Goal: Task Accomplishment & Management: Manage account settings

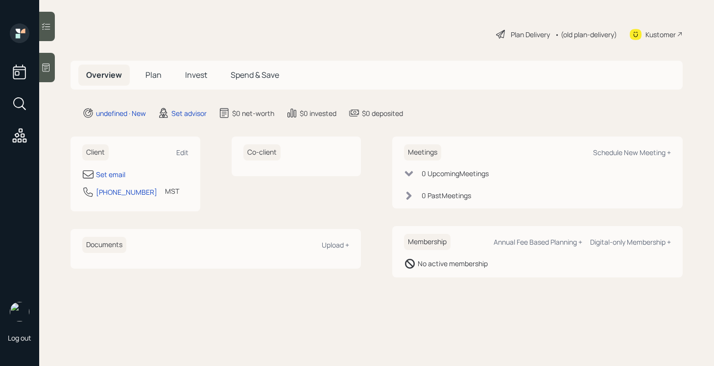
click at [179, 146] on div "Client Edit" at bounding box center [135, 152] width 106 height 16
click at [179, 154] on div "Edit" at bounding box center [182, 152] width 12 height 9
select select "America/[GEOGRAPHIC_DATA]"
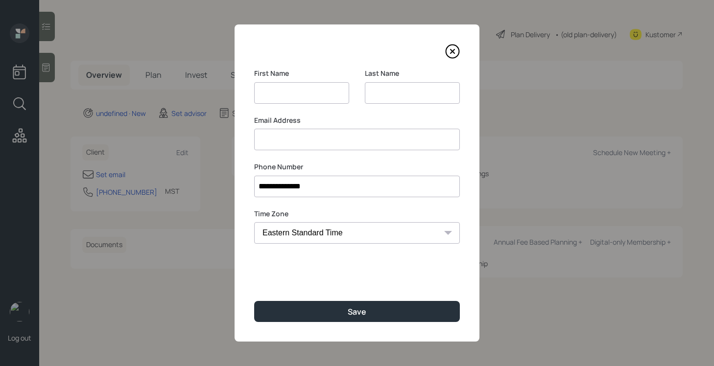
click at [285, 135] on div "Email Address" at bounding box center [357, 132] width 206 height 35
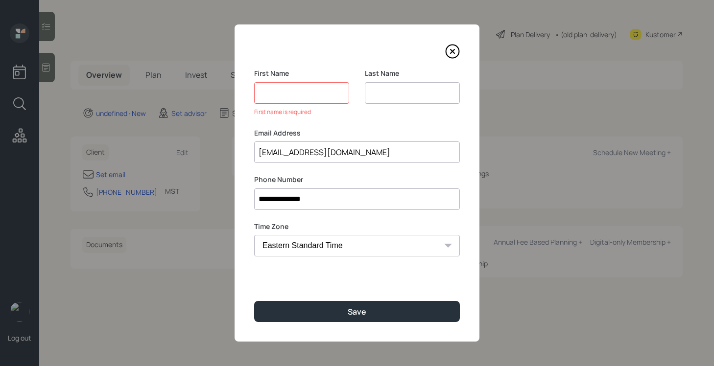
type input "[EMAIL_ADDRESS][DOMAIN_NAME]"
click at [295, 98] on input at bounding box center [301, 93] width 95 height 22
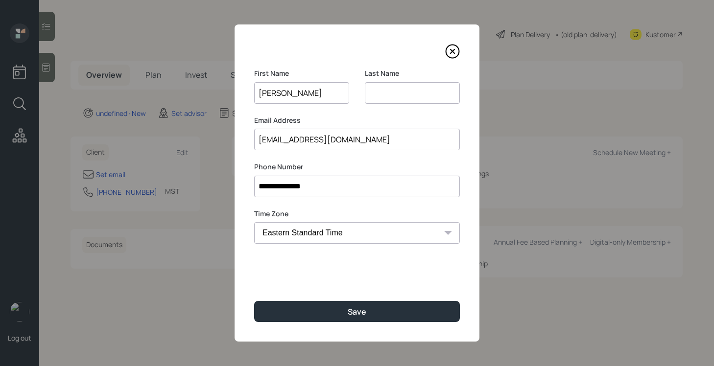
type input "[PERSON_NAME]"
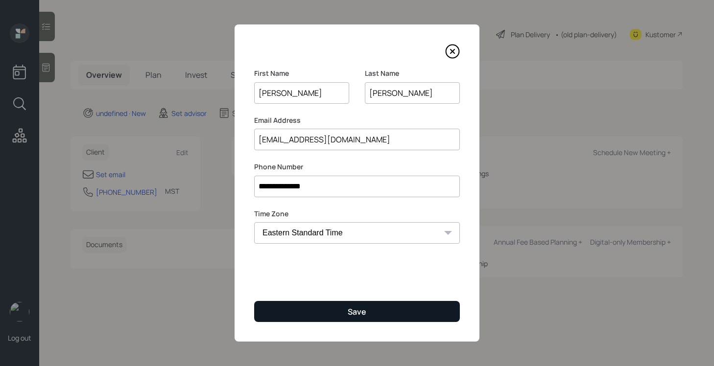
type input "[PERSON_NAME]"
click at [306, 306] on button "Save" at bounding box center [357, 311] width 206 height 21
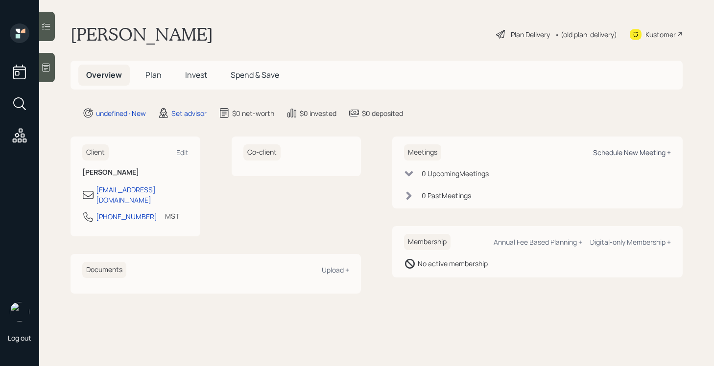
click at [617, 149] on div "Schedule New Meeting +" at bounding box center [632, 152] width 78 height 9
select select "round-[PERSON_NAME]"
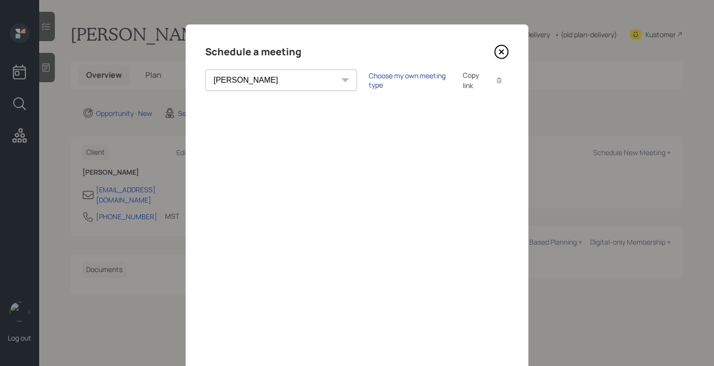
click at [369, 76] on div "Choose my own meeting type" at bounding box center [410, 80] width 82 height 19
click at [501, 46] on icon at bounding box center [501, 52] width 15 height 15
